Goal: Task Accomplishment & Management: Manage account settings

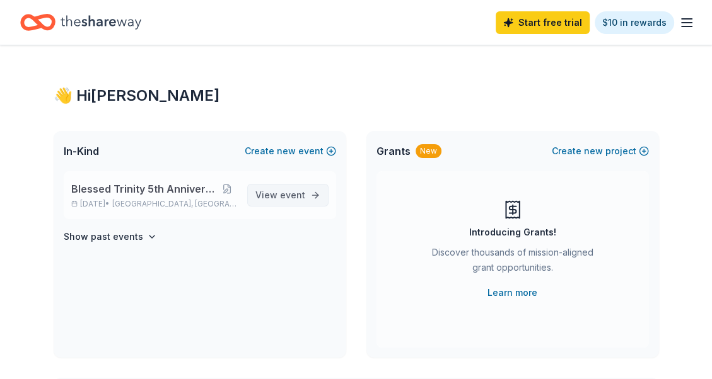
click at [301, 200] on span "View event" at bounding box center [280, 195] width 50 height 15
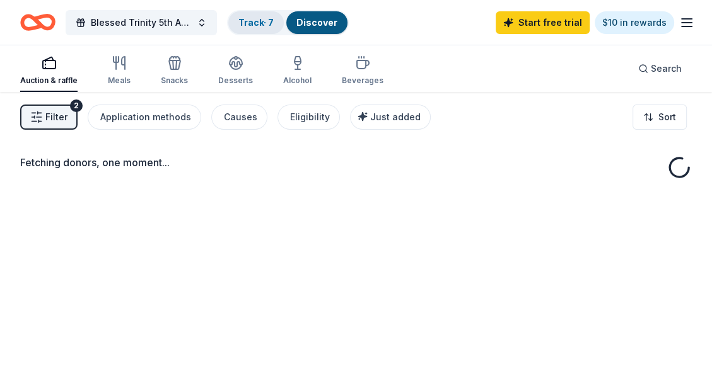
click at [250, 21] on link "Track · 7" at bounding box center [255, 22] width 35 height 11
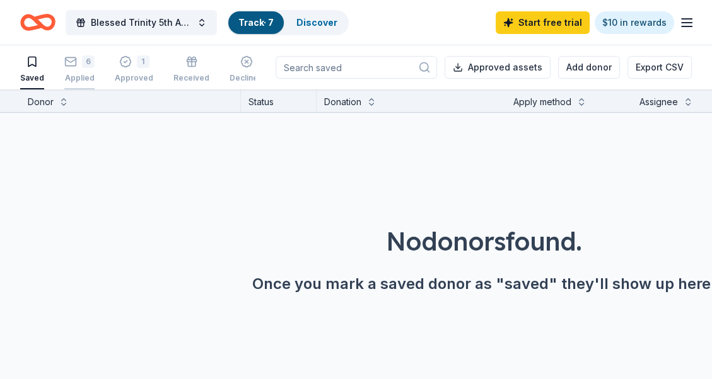
click at [76, 68] on div "6 Applied" at bounding box center [79, 69] width 30 height 28
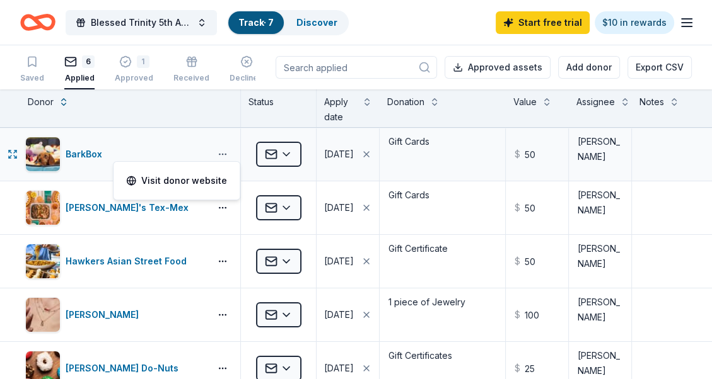
click at [224, 153] on button "button" at bounding box center [222, 154] width 25 height 10
click at [150, 138] on div "BarkBox" at bounding box center [115, 154] width 180 height 35
click at [131, 69] on div "1 Approved" at bounding box center [134, 69] width 38 height 28
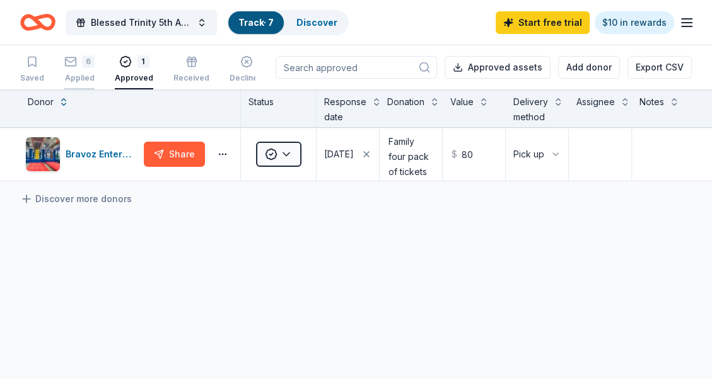
click at [79, 66] on div "6" at bounding box center [79, 61] width 30 height 13
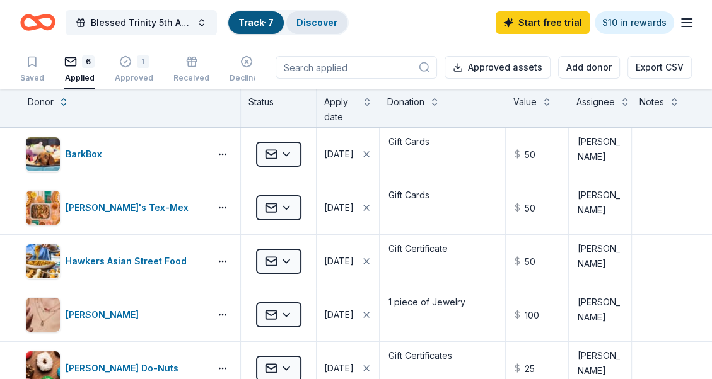
click at [318, 23] on link "Discover" at bounding box center [316, 22] width 41 height 11
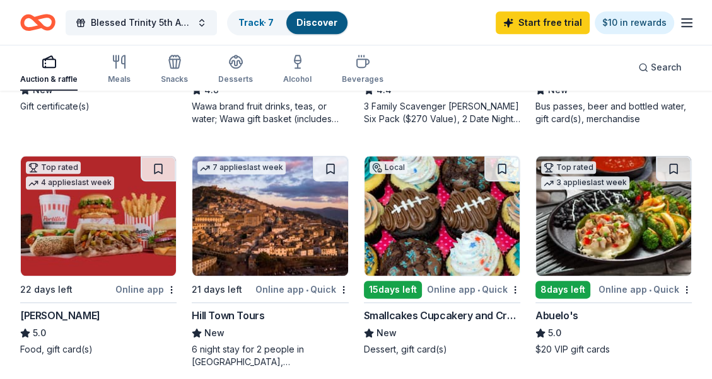
scroll to position [1071, 0]
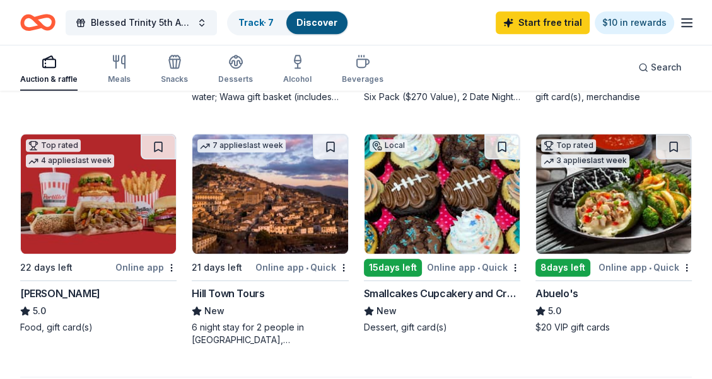
click at [263, 210] on img at bounding box center [269, 194] width 155 height 120
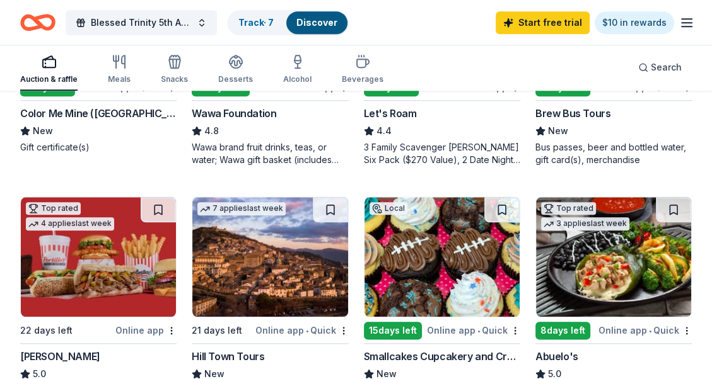
scroll to position [945, 0]
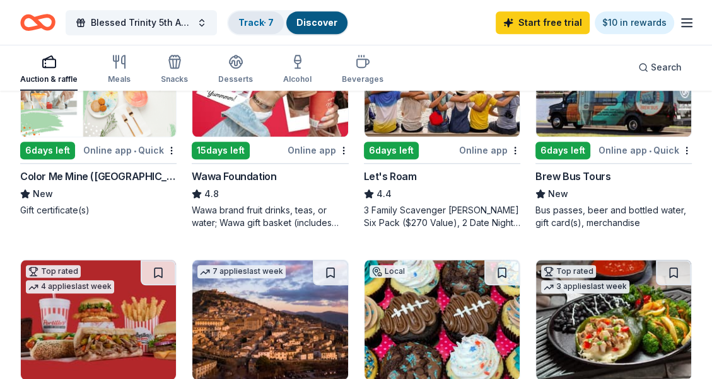
click at [258, 23] on link "Track · 7" at bounding box center [255, 22] width 35 height 11
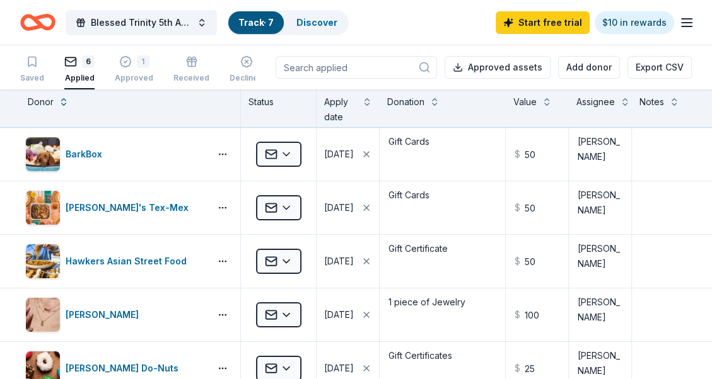
click at [683, 21] on icon "button" at bounding box center [686, 22] width 15 height 15
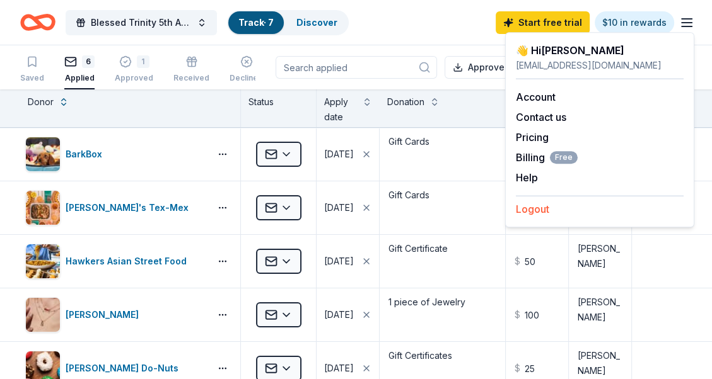
click at [528, 208] on button "Logout" at bounding box center [532, 209] width 33 height 15
